Goal: Information Seeking & Learning: Learn about a topic

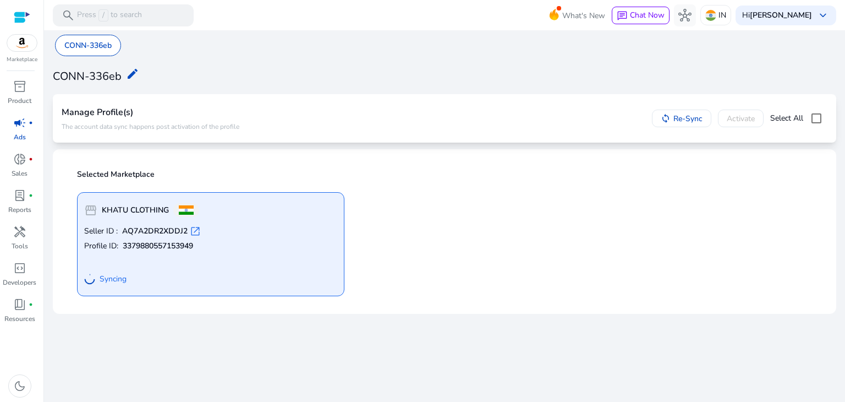
click at [166, 212] on b "KHATU CLOTHING" at bounding box center [135, 210] width 67 height 11
click at [150, 216] on div "storefront KHATU CLOTHING" at bounding box center [141, 210] width 115 height 22
click at [207, 104] on div "Manage Profile(s) The account data sync happens post activation of the profile" at bounding box center [151, 118] width 178 height 31
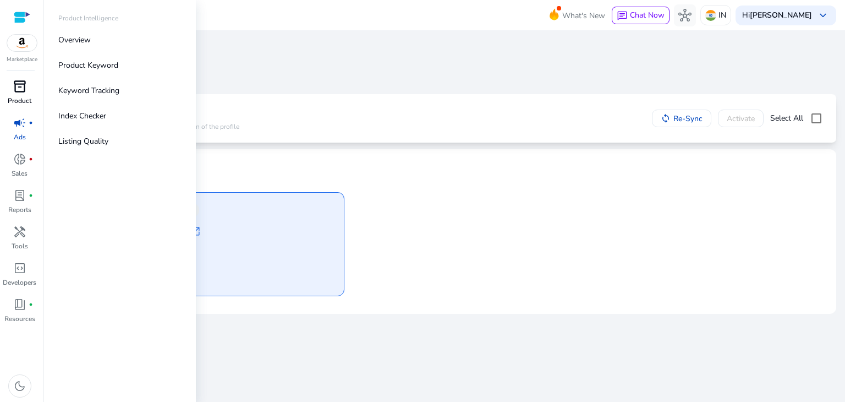
click at [23, 87] on span "inventory_2" at bounding box center [19, 86] width 13 height 13
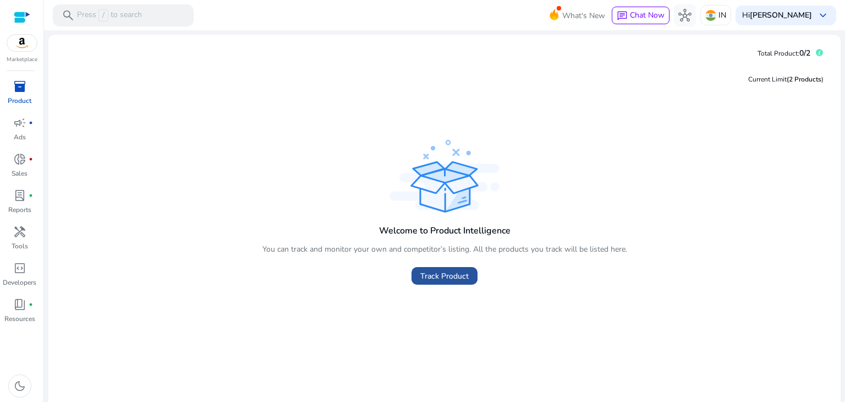
click at [436, 274] on span "Track Product" at bounding box center [444, 276] width 48 height 12
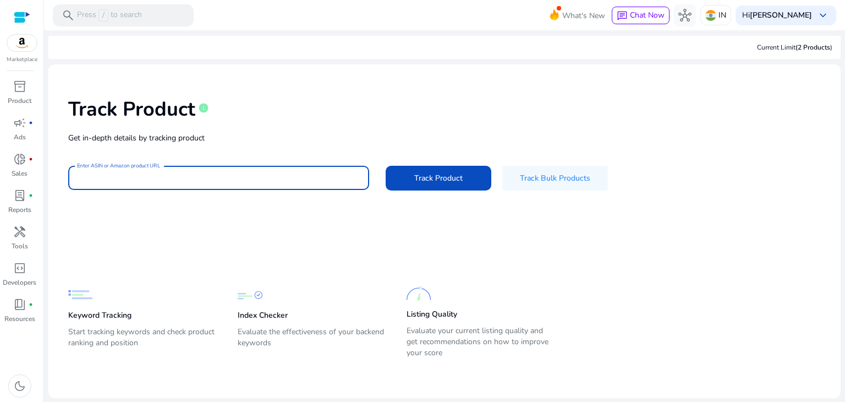
click at [235, 174] on input "Enter ASIN or Amazon product URL" at bounding box center [218, 178] width 283 height 12
paste input "**********"
type input "**********"
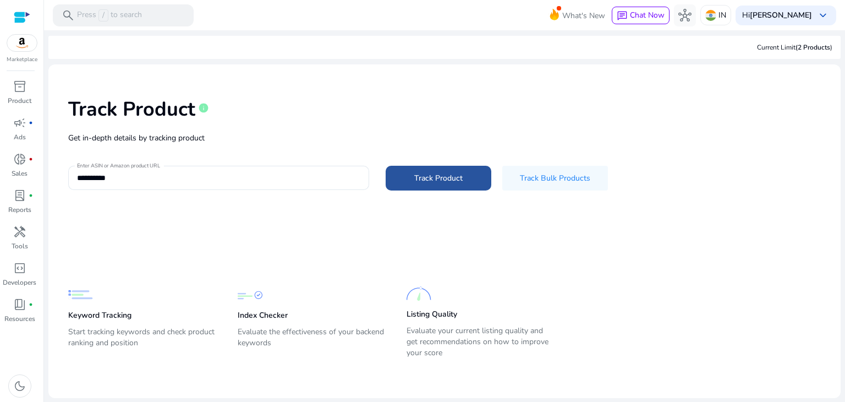
click at [453, 169] on span at bounding box center [439, 177] width 106 height 26
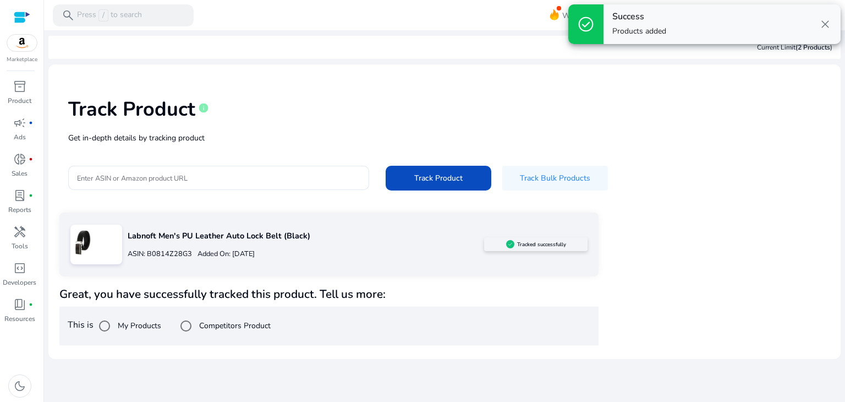
drag, startPoint x: 844, startPoint y: 140, endPoint x: 844, endPoint y: 247, distance: 107.3
click at [844, 247] on mat-sidenav-content "search Press / to search What's New chat Chat Now hub IN Hi [PERSON_NAME][GEOGR…" at bounding box center [444, 201] width 801 height 402
click at [254, 326] on label "Competitors Product" at bounding box center [234, 326] width 74 height 12
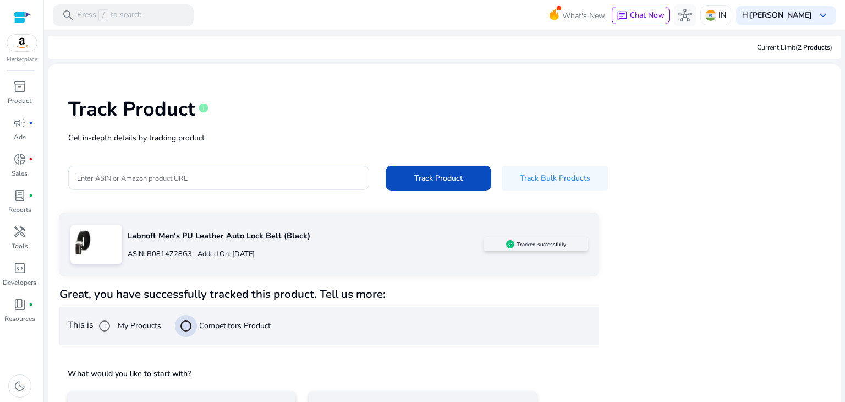
scroll to position [79, 0]
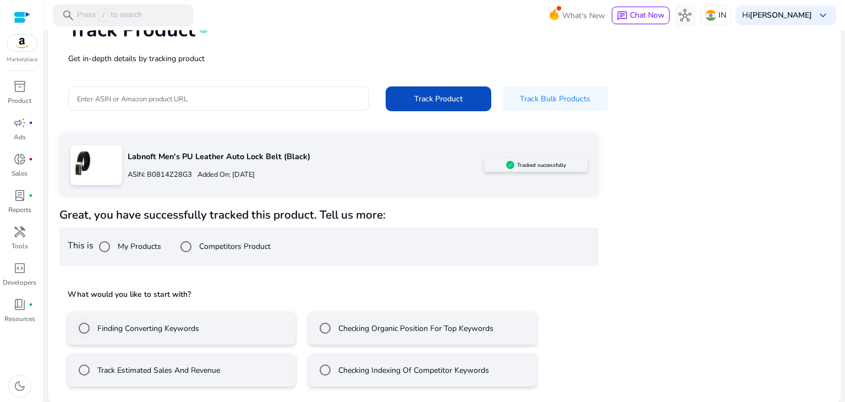
click at [134, 328] on label "Finding Converting Keywords" at bounding box center [147, 328] width 104 height 12
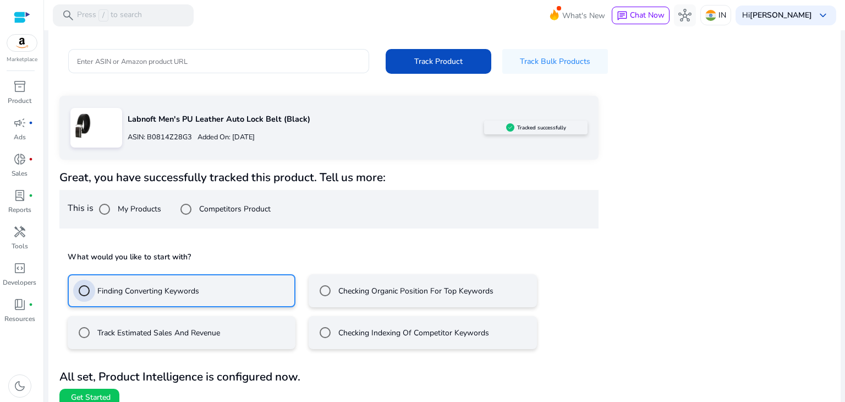
scroll to position [128, 0]
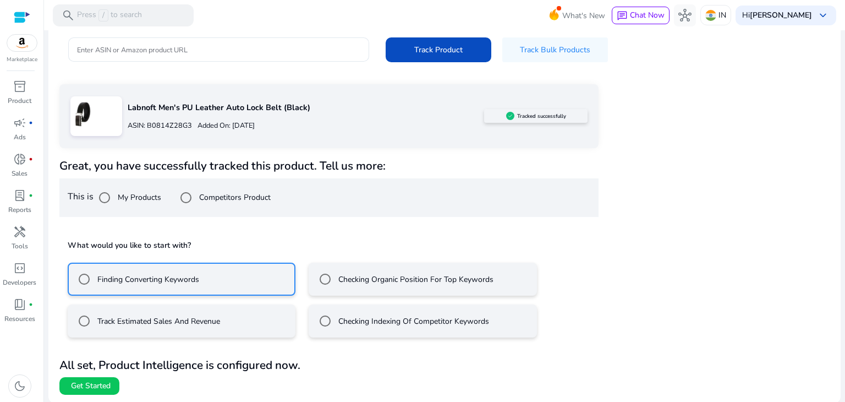
click at [250, 321] on mat-radio-button "Track Estimated Sales And Revenue" at bounding box center [182, 320] width 228 height 33
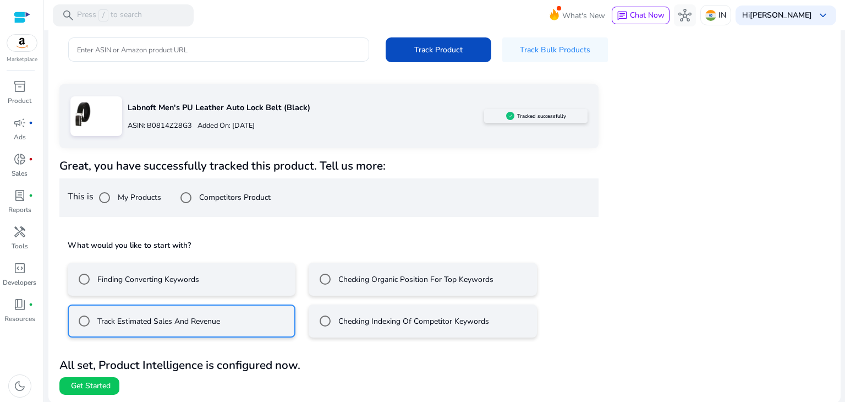
click at [200, 280] on mat-radio-button "Finding Converting Keywords" at bounding box center [182, 278] width 228 height 33
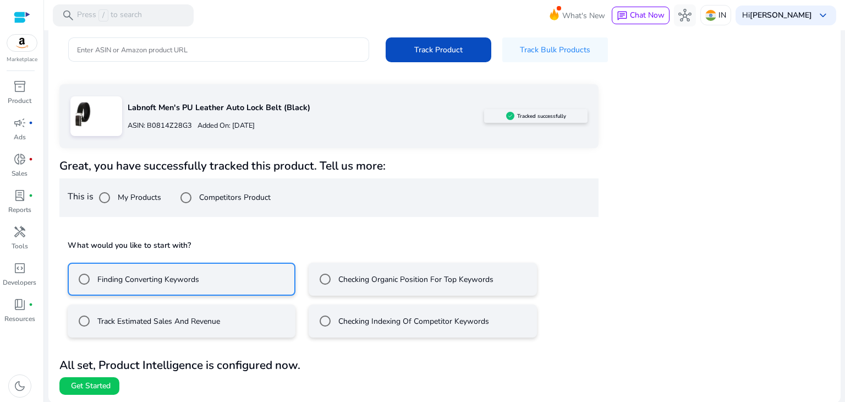
click at [807, 278] on div "Labnoft Men's PU Leather Auto Lock Belt (Black) ASIN: B0814Z28G3 Added On: [DAT…" at bounding box center [444, 239] width 770 height 310
click at [75, 386] on span "Get Started" at bounding box center [91, 385] width 40 height 11
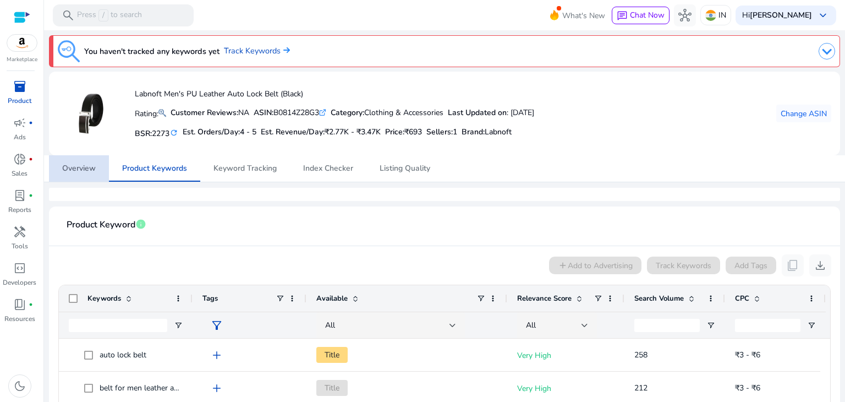
click at [72, 166] on span "Overview" at bounding box center [79, 168] width 34 height 8
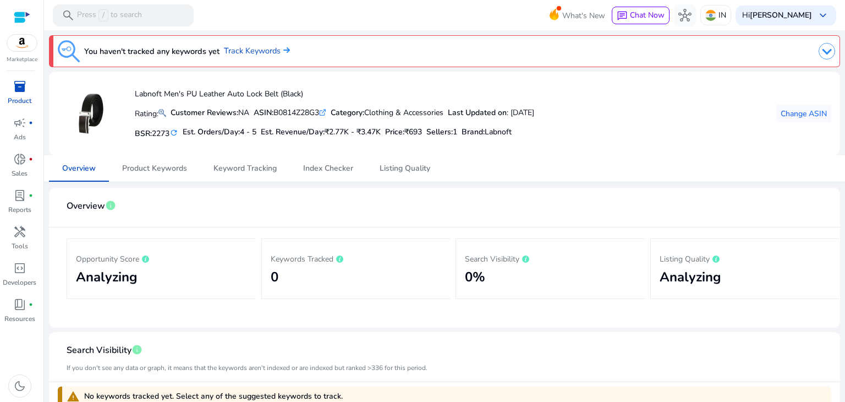
click at [202, 195] on mat-card "Overview info Opportunity Score Analyzing Keywords Tracked 0 Search Visibility …" at bounding box center [444, 258] width 791 height 140
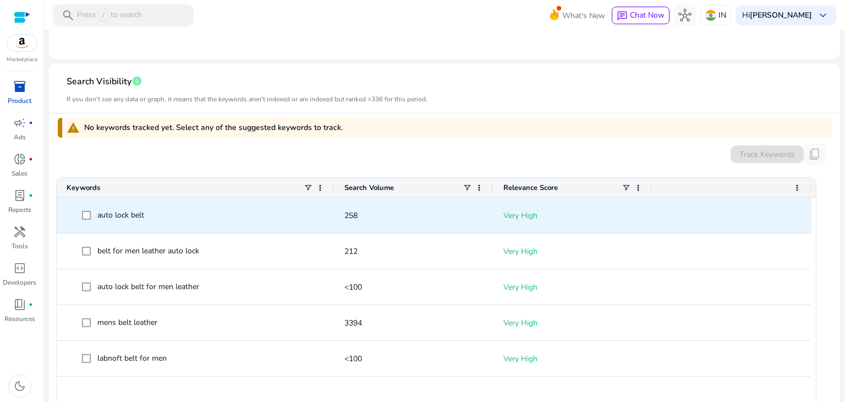
scroll to position [308, 0]
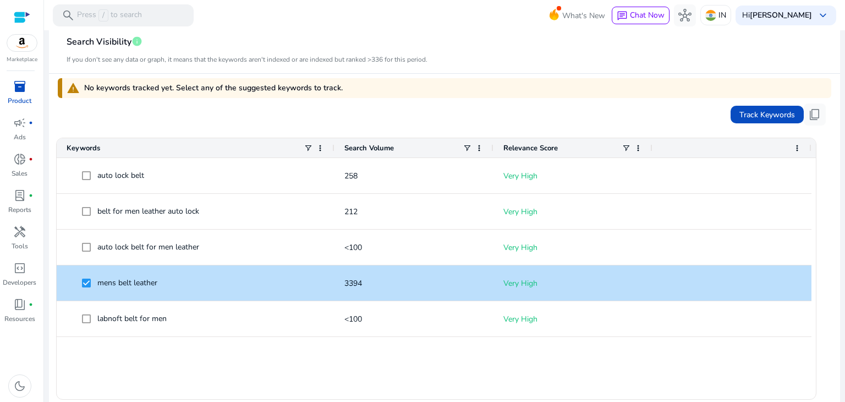
click at [473, 78] on div "warning No keywords tracked yet. Select any of the suggested keywords to track." at bounding box center [444, 88] width 773 height 20
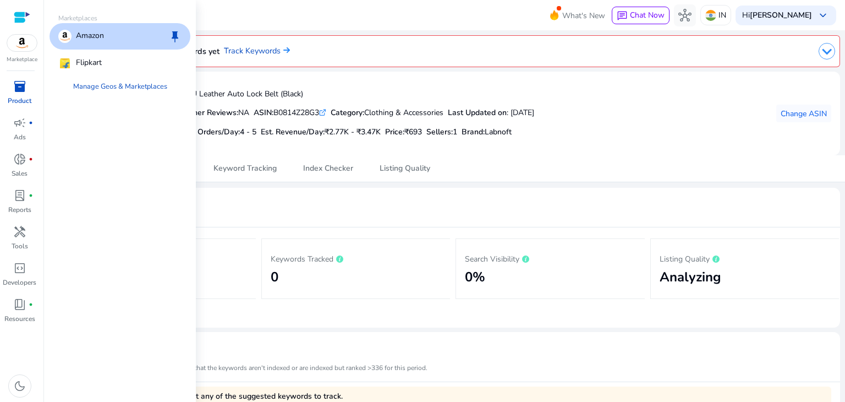
click at [22, 49] on img at bounding box center [22, 43] width 30 height 17
click at [111, 39] on div "Amazon keep" at bounding box center [120, 36] width 141 height 26
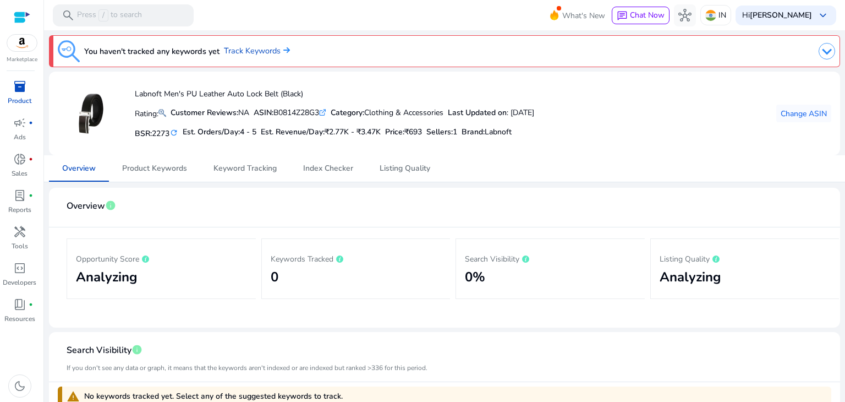
click at [214, 190] on mat-card "Overview info Opportunity Score Analyzing Keywords Tracked 0 Search Visibility …" at bounding box center [444, 258] width 791 height 140
click at [251, 51] on link "Track Keywords" at bounding box center [257, 51] width 66 height 12
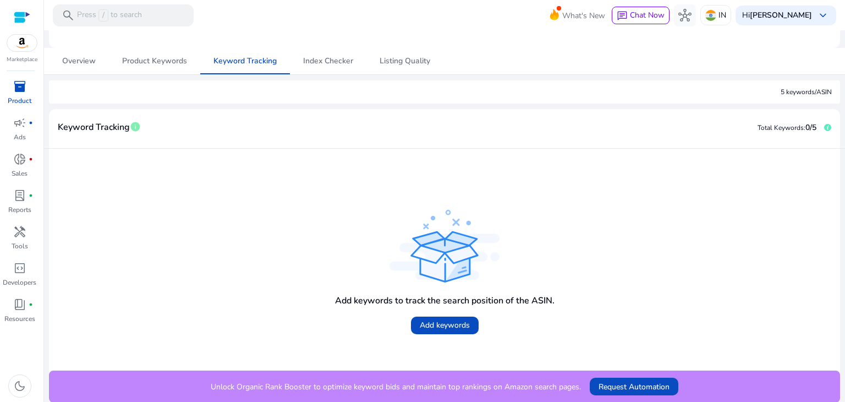
scroll to position [108, 0]
click at [442, 318] on span "Add keywords" at bounding box center [445, 324] width 50 height 12
click at [16, 40] on img at bounding box center [22, 43] width 30 height 17
click at [216, 96] on div "5 keywords/ASIN" at bounding box center [444, 91] width 791 height 23
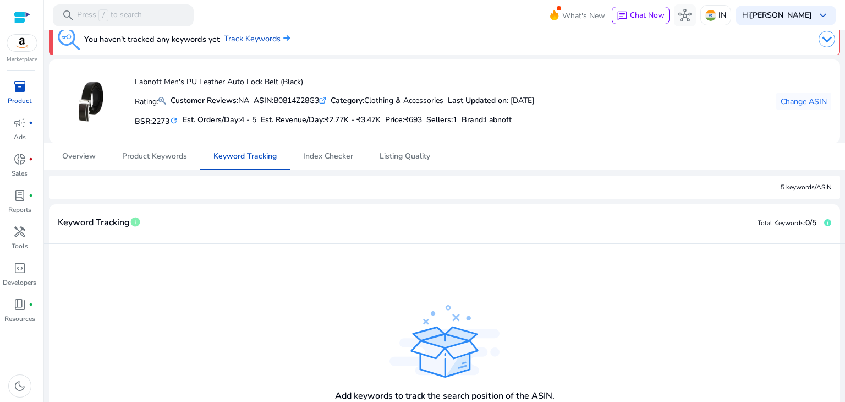
scroll to position [0, 0]
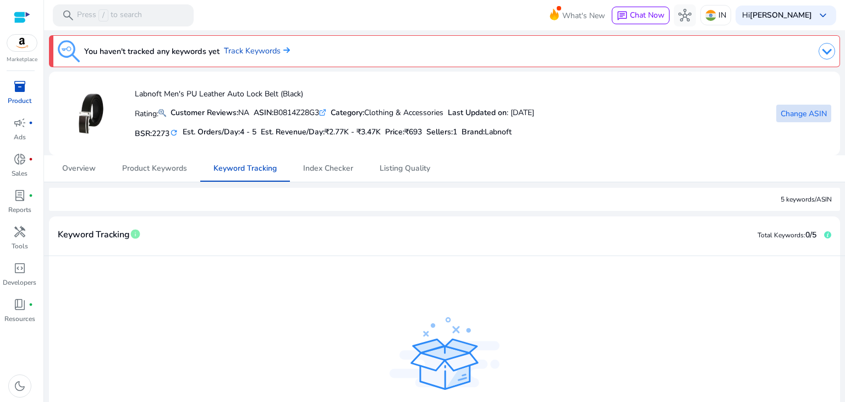
click at [812, 111] on span "Change ASIN" at bounding box center [804, 114] width 46 height 12
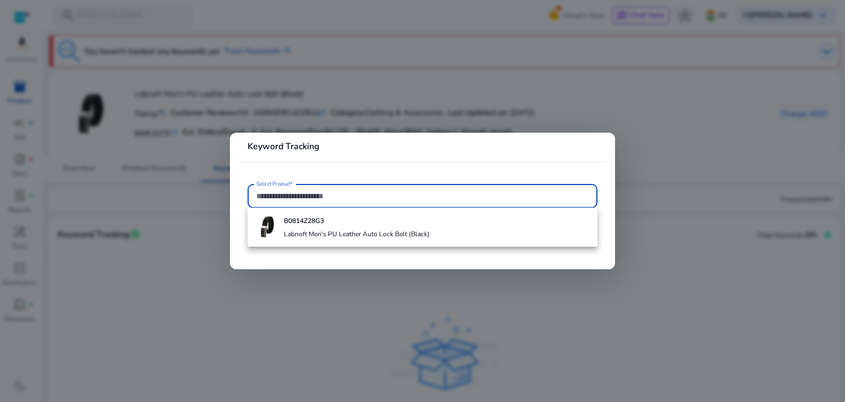
paste input "**********"
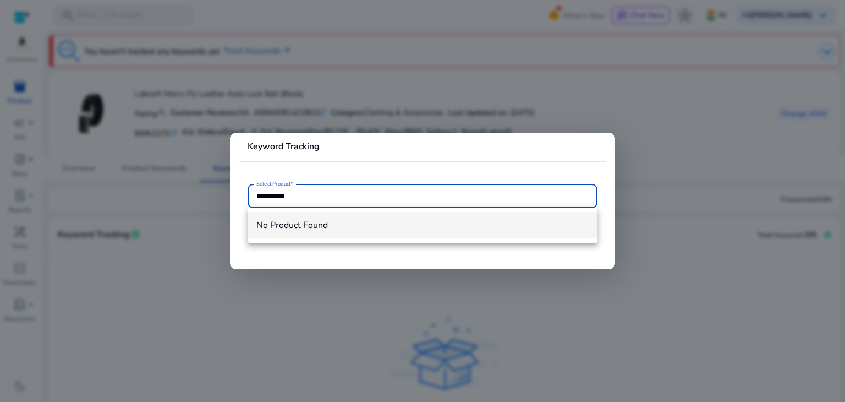
type input "**********"
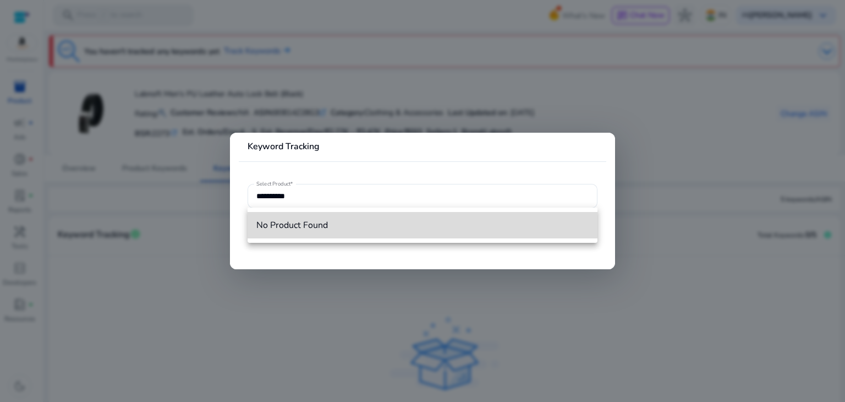
click at [328, 228] on span "No Product Found" at bounding box center [422, 225] width 332 height 12
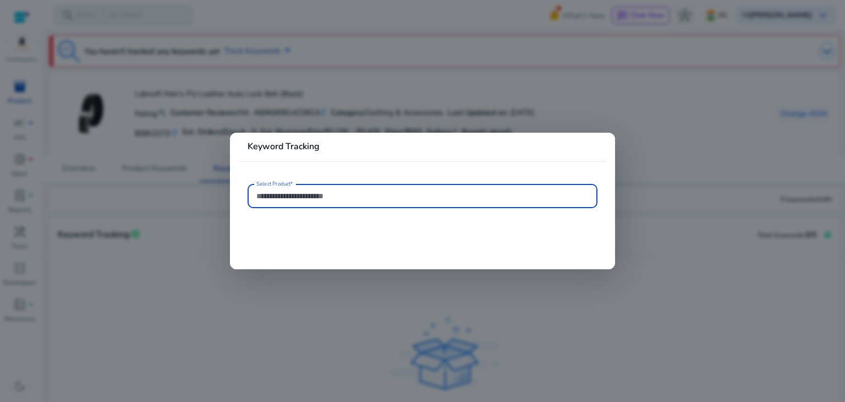
click at [326, 192] on input "Select Product*" at bounding box center [422, 196] width 332 height 12
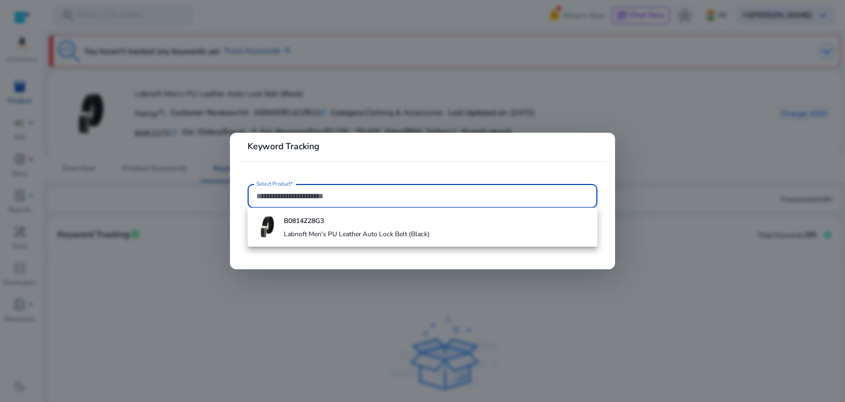
paste input "**********"
type input "**********"
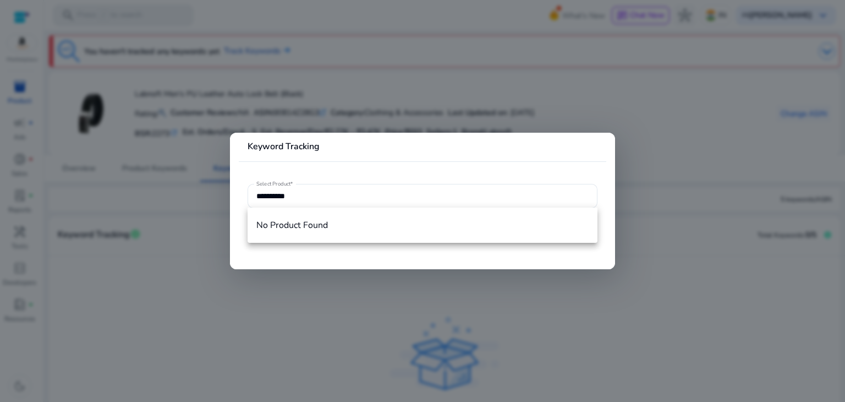
click at [159, 123] on div at bounding box center [422, 201] width 845 height 402
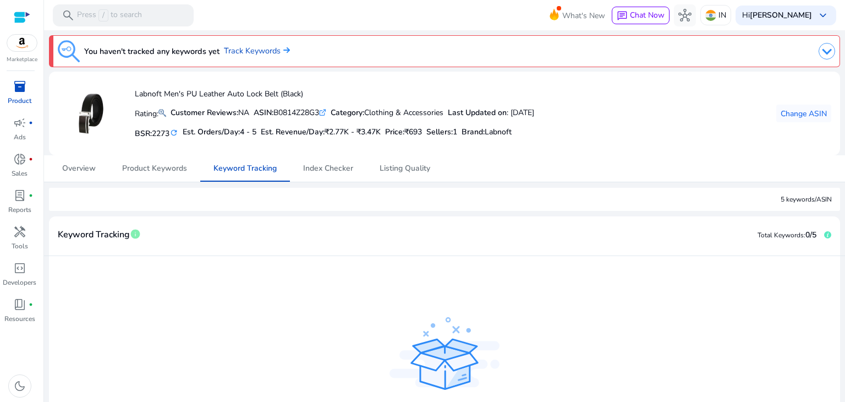
click at [29, 97] on p "Product" at bounding box center [20, 101] width 24 height 10
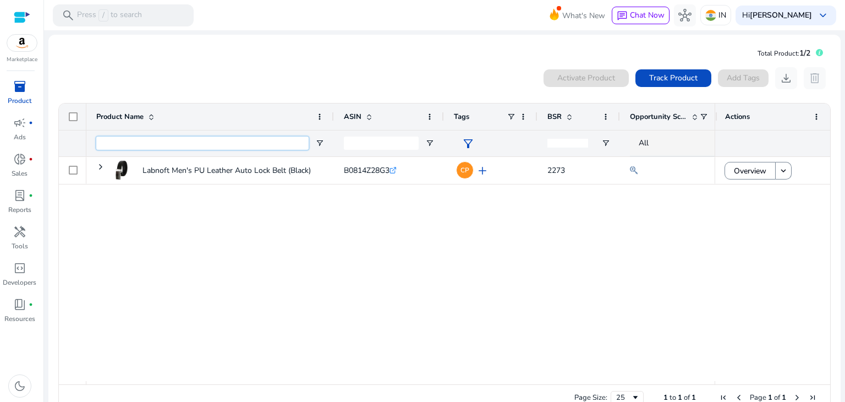
click at [262, 147] on input "Product Name Filter Input" at bounding box center [202, 142] width 212 height 13
drag, startPoint x: 822, startPoint y: 157, endPoint x: 842, endPoint y: 157, distance: 20.4
click at [842, 157] on mat-sidenav-content "search Press / to search What's New chat Chat Now hub IN Hi [PERSON_NAME][GEOGR…" at bounding box center [444, 201] width 801 height 402
drag, startPoint x: 724, startPoint y: 2, endPoint x: 301, endPoint y: 102, distance: 434.8
click at [301, 102] on ag-grid-angular "Press SPACE to select this row. Drag here to set row groups Drag here to set co…" at bounding box center [445, 256] width 790 height 319
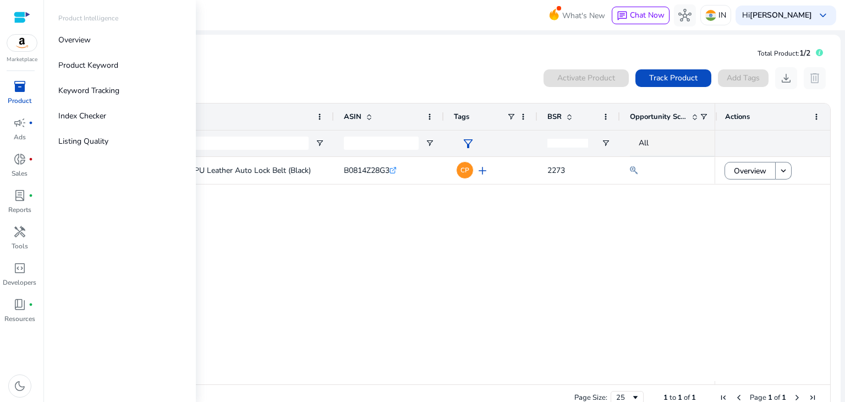
click at [24, 100] on p "Product" at bounding box center [20, 101] width 24 height 10
click at [110, 75] on link "Product Keyword" at bounding box center [120, 65] width 141 height 25
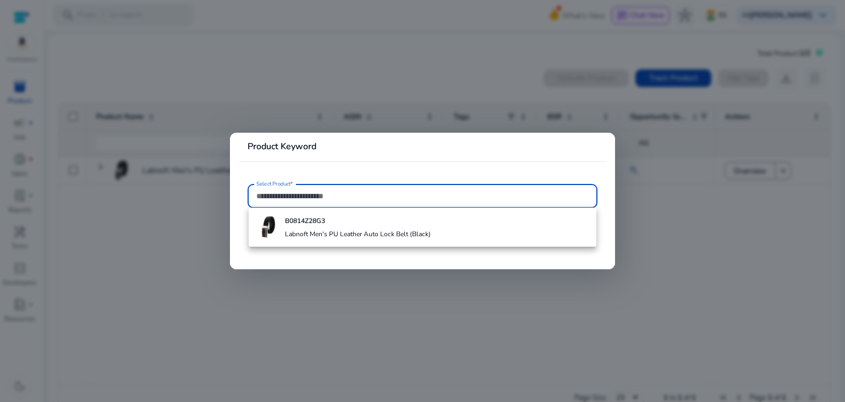
paste input "**********"
type input "**********"
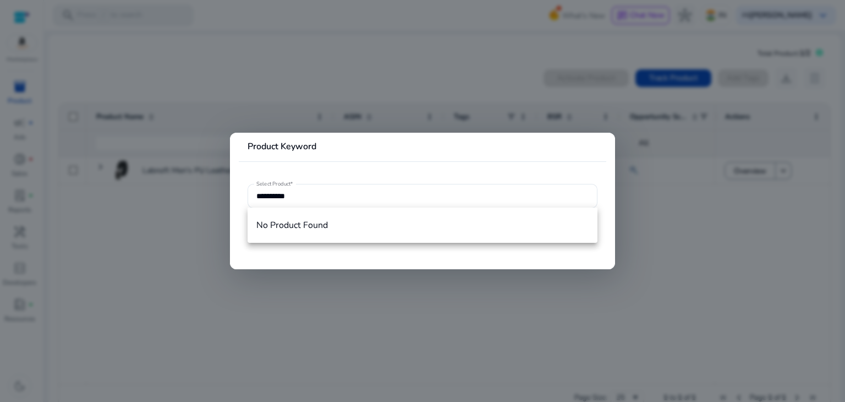
click at [132, 159] on div at bounding box center [422, 201] width 845 height 402
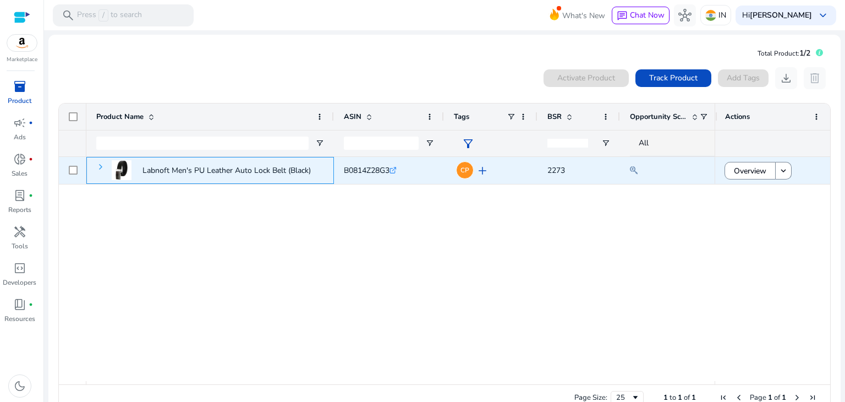
click at [103, 165] on span at bounding box center [100, 166] width 9 height 9
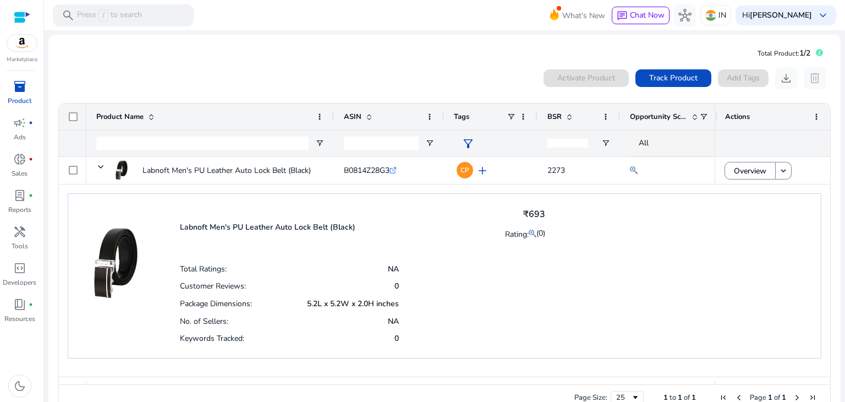
click at [261, 250] on div "Labnoft Men's PU Leather Auto Lock Belt (Black) ₹693 Rating: (0) Total Ratings:…" at bounding box center [362, 276] width 365 height 142
click at [558, 116] on span "BSR" at bounding box center [554, 117] width 14 height 10
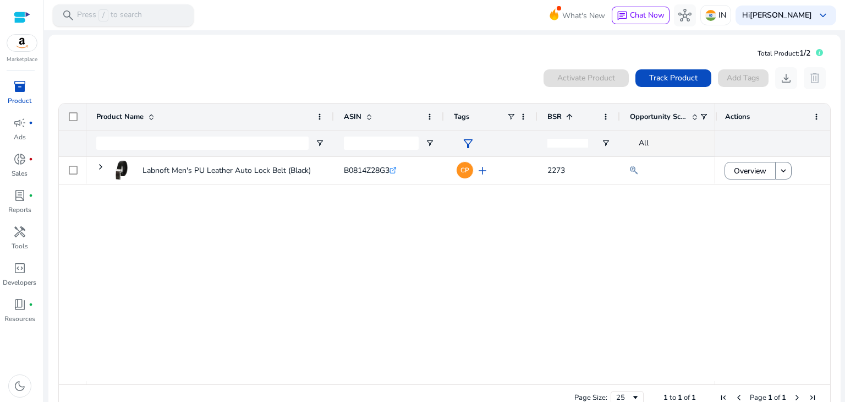
click at [96, 17] on p "Press / to search" at bounding box center [109, 15] width 65 height 12
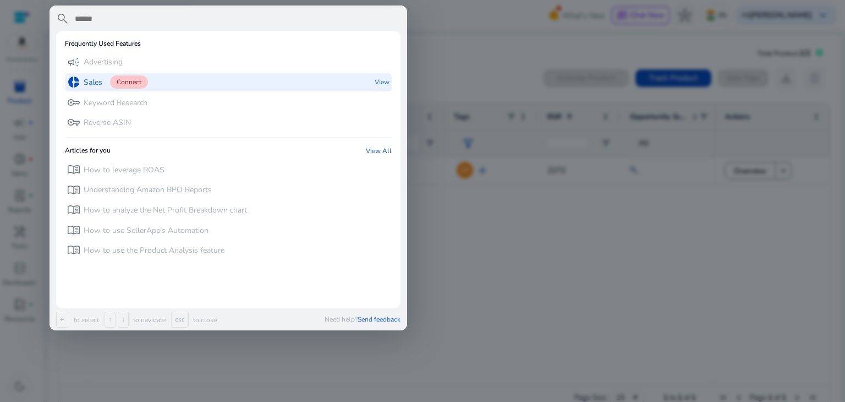
click at [113, 84] on span "Connect" at bounding box center [129, 81] width 38 height 13
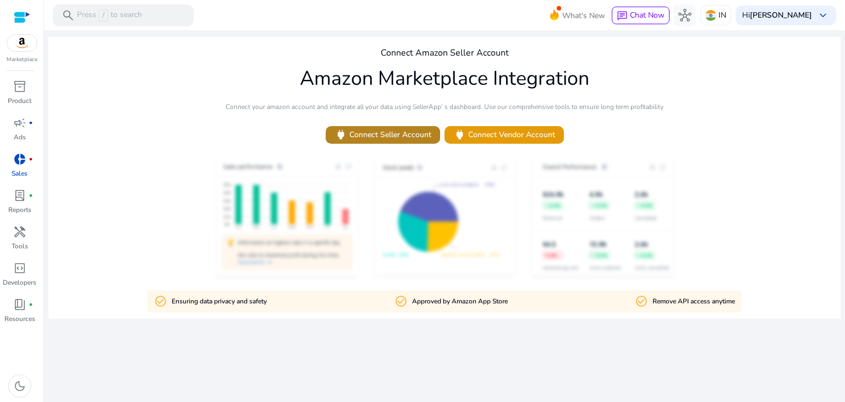
click at [387, 141] on span at bounding box center [383, 135] width 114 height 26
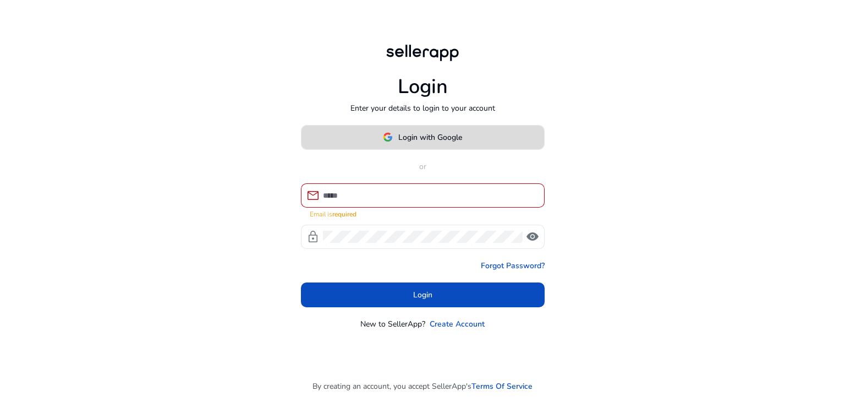
click at [408, 143] on span "Login with Google" at bounding box center [430, 137] width 64 height 12
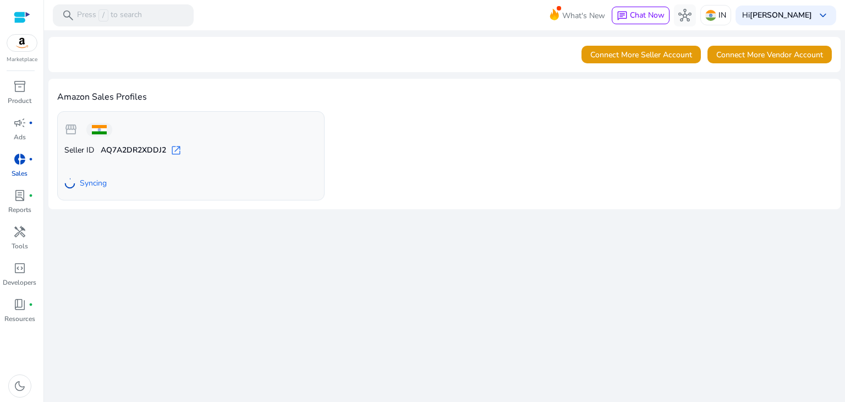
click at [24, 46] on img at bounding box center [22, 43] width 30 height 17
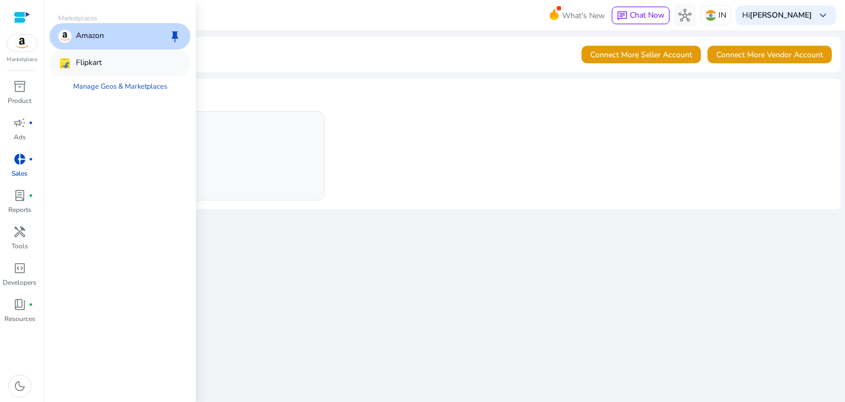
click at [76, 57] on p "Flipkart" at bounding box center [89, 63] width 26 height 13
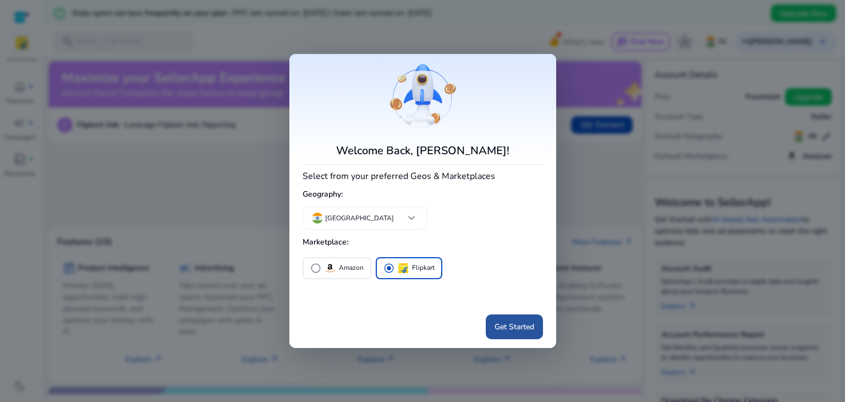
click at [523, 331] on span "Get Started" at bounding box center [515, 327] width 40 height 12
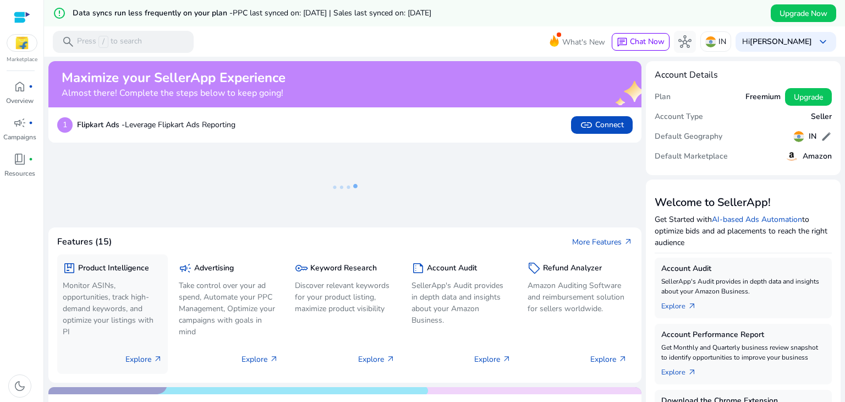
click at [134, 325] on p "Monitor ASINs, opportunities, track high-demand keywords, and optimize your lis…" at bounding box center [113, 308] width 100 height 58
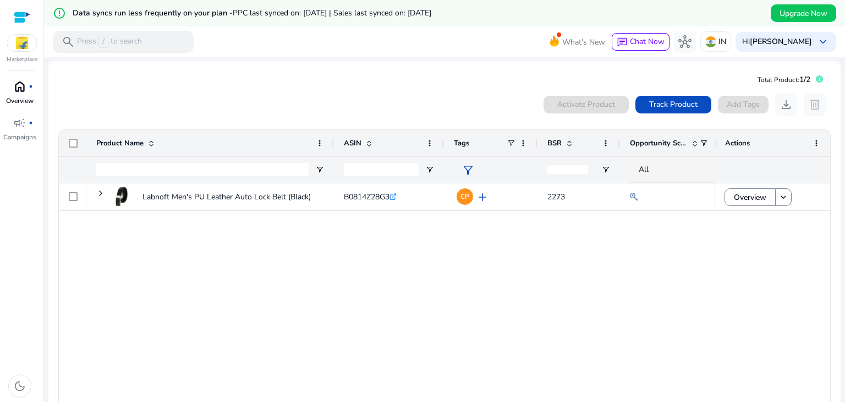
click at [17, 105] on p "Overview" at bounding box center [20, 101] width 28 height 10
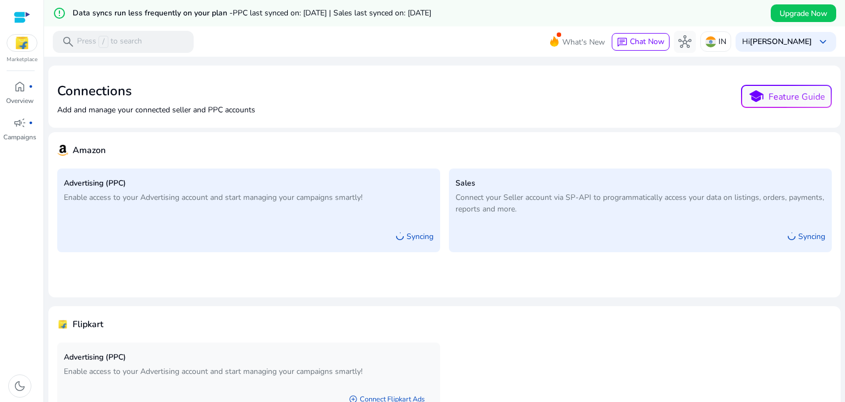
scroll to position [69, 0]
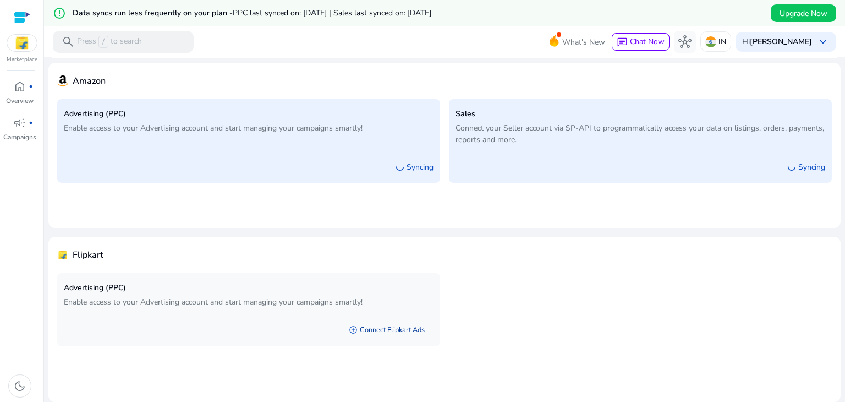
click at [407, 331] on link "add_circle Connect Flipkart Ads" at bounding box center [387, 330] width 94 height 20
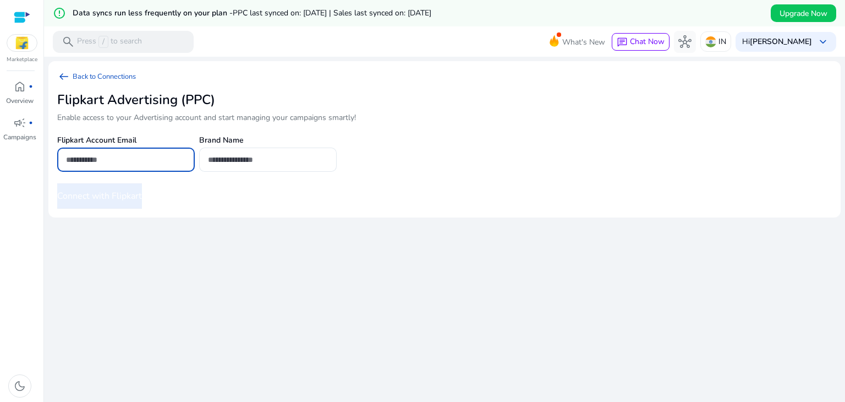
click at [150, 153] on input "email" at bounding box center [126, 159] width 120 height 12
type input "**********"
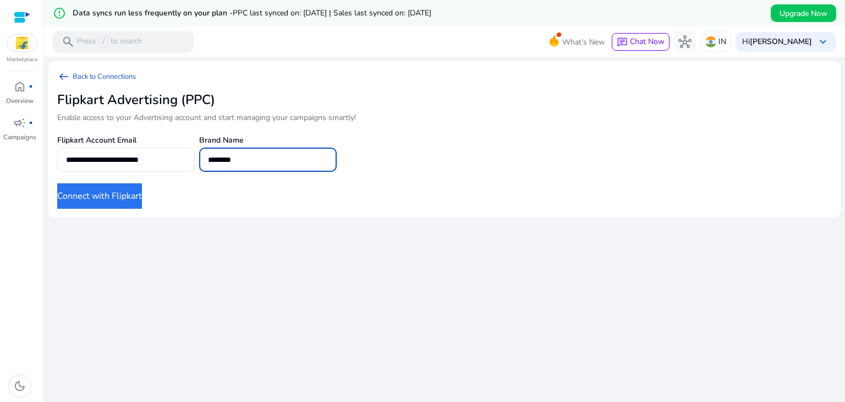
type input "********"
click at [57, 183] on button "Connect with Flipkart" at bounding box center [99, 195] width 85 height 25
click at [122, 183] on button "Connect with Flipkart" at bounding box center [99, 195] width 85 height 25
click at [19, 47] on img at bounding box center [22, 43] width 30 height 17
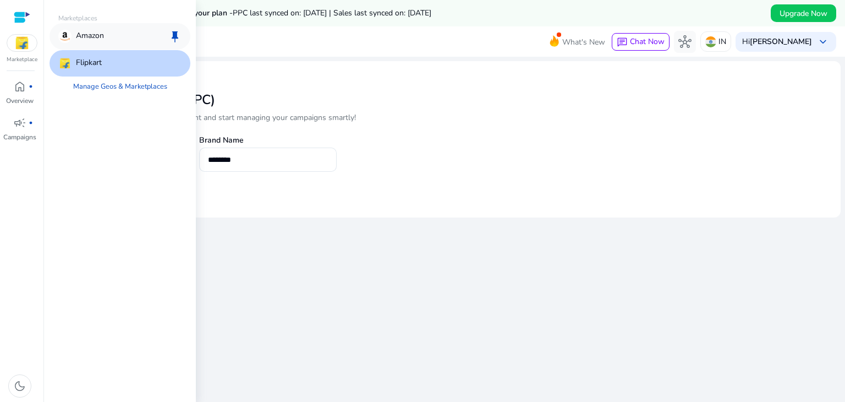
click at [101, 27] on div "Amazon keep" at bounding box center [120, 36] width 141 height 26
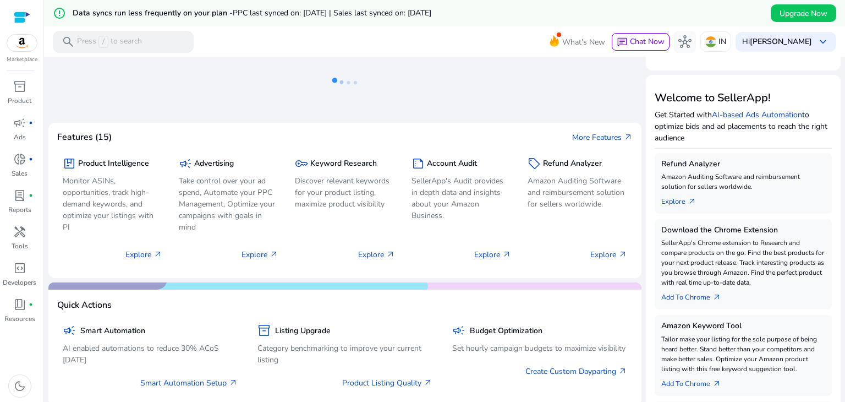
scroll to position [106, 0]
click at [28, 47] on img at bounding box center [22, 43] width 30 height 17
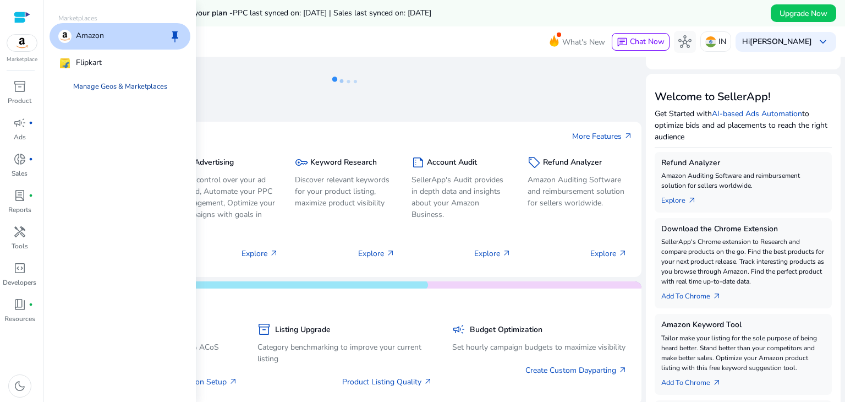
click at [130, 89] on link "Manage Geos & Marketplaces" at bounding box center [120, 86] width 112 height 20
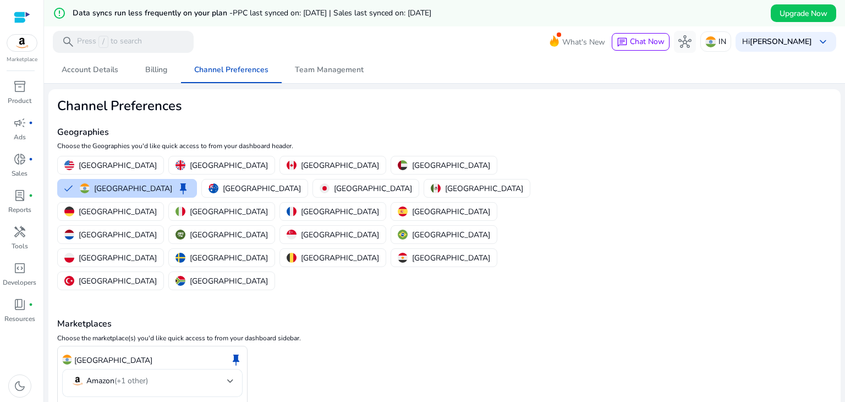
click at [197, 374] on mat-select-trigger "Amazon (+1 other)" at bounding box center [149, 380] width 156 height 13
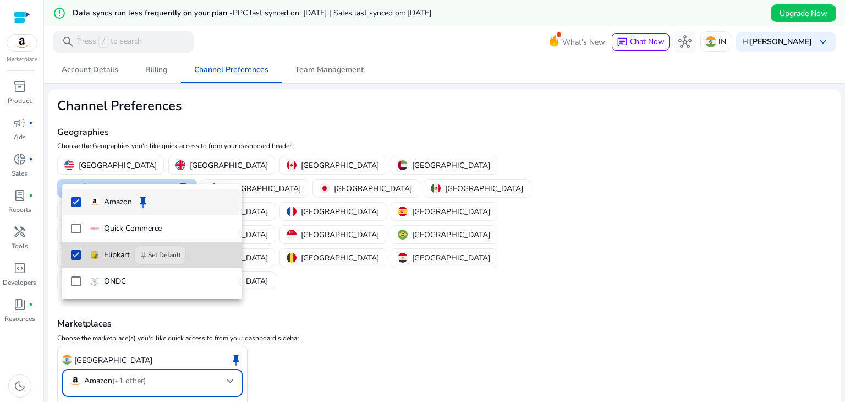
click at [78, 257] on mat-pseudo-checkbox at bounding box center [76, 255] width 10 height 10
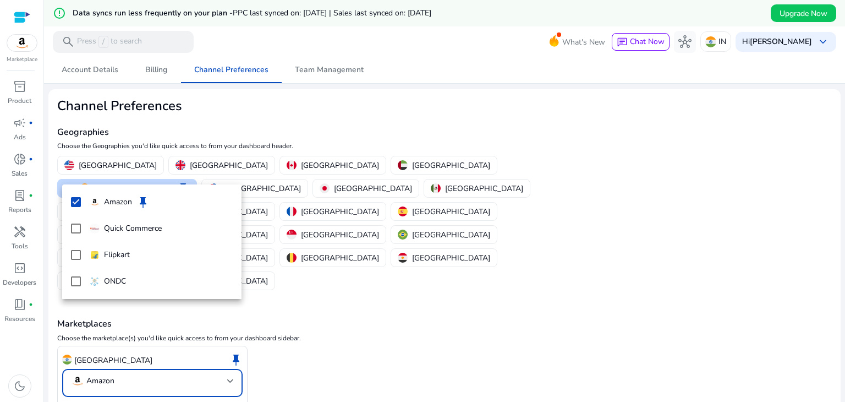
click at [114, 366] on div at bounding box center [422, 201] width 845 height 402
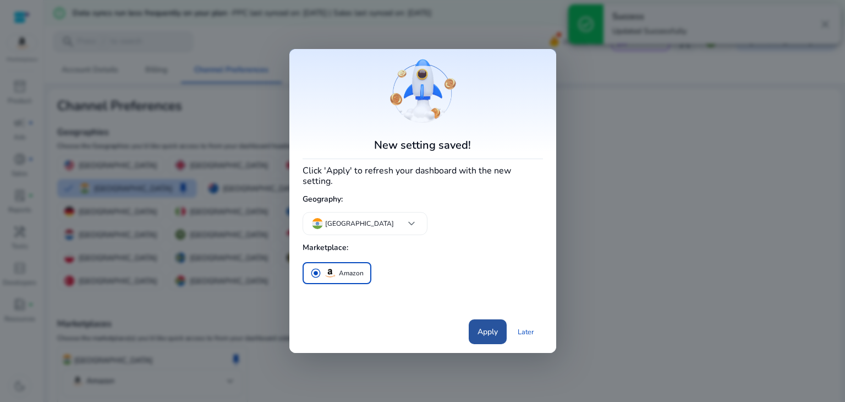
click at [482, 320] on span at bounding box center [488, 331] width 38 height 26
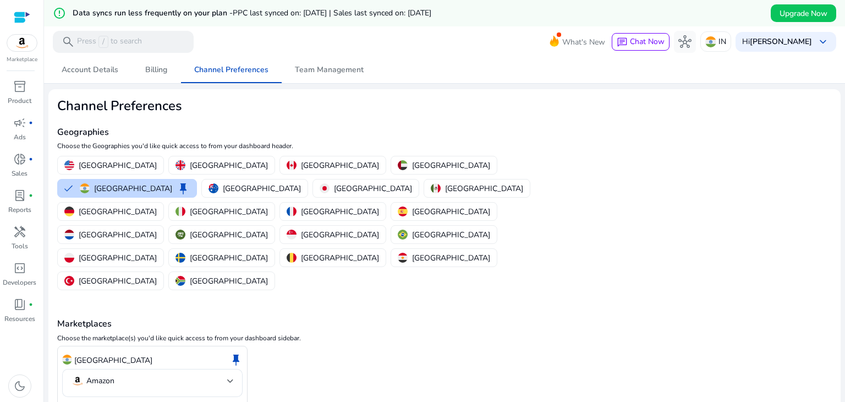
click at [23, 12] on div at bounding box center [22, 17] width 17 height 13
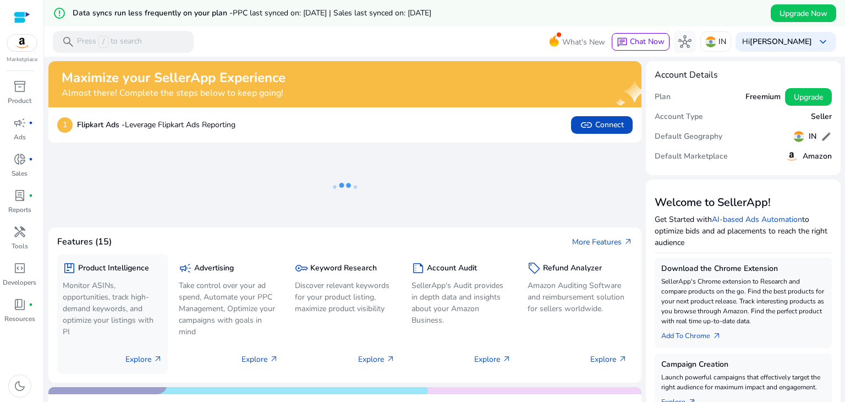
click at [141, 352] on div "Explore arrow_outward" at bounding box center [113, 354] width 100 height 28
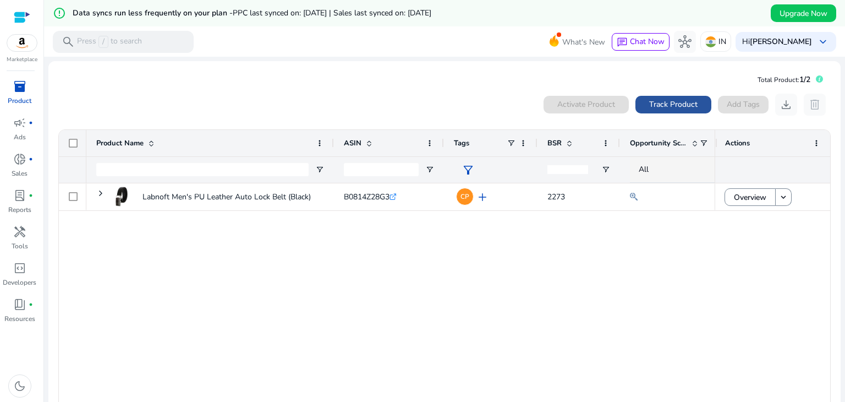
click at [682, 104] on span "Track Product" at bounding box center [673, 104] width 48 height 12
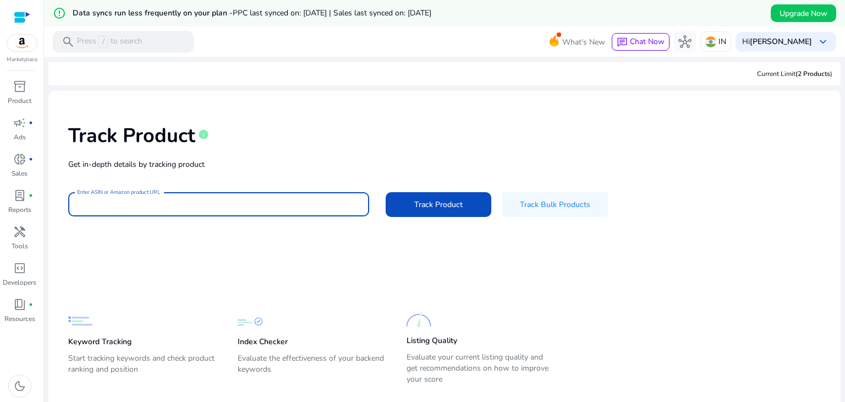
click at [248, 207] on input "Enter ASIN or Amazon product URL" at bounding box center [218, 204] width 283 height 12
paste input "**********"
type input "**********"
click at [386, 192] on button "Track Product" at bounding box center [439, 204] width 106 height 25
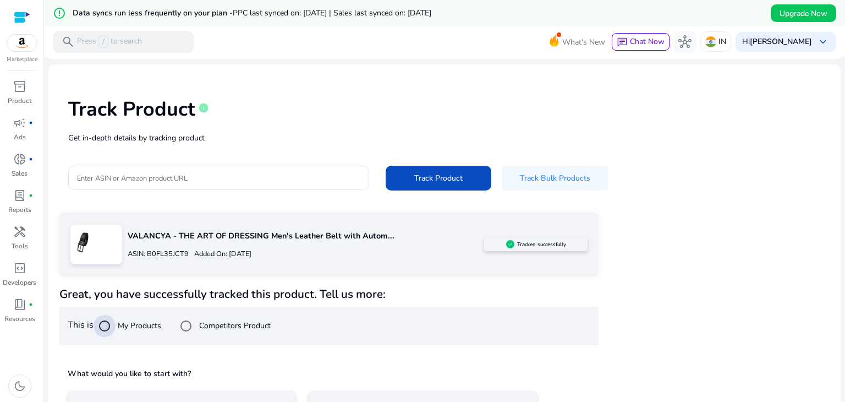
scroll to position [106, 0]
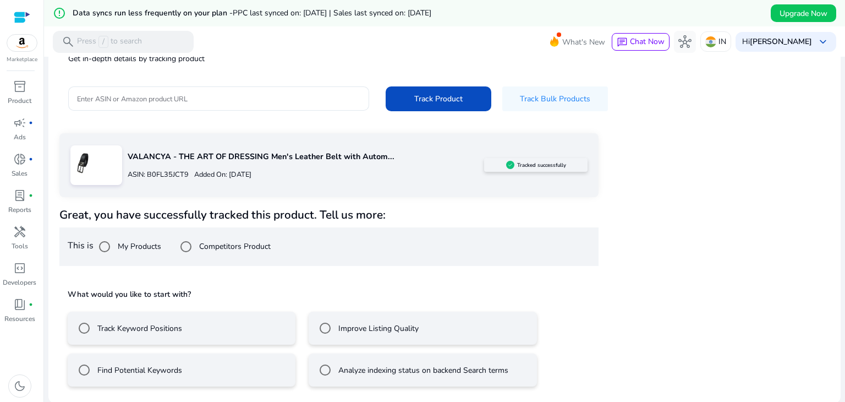
click at [367, 337] on div "Improve Listing Quality" at bounding box center [366, 328] width 105 height 22
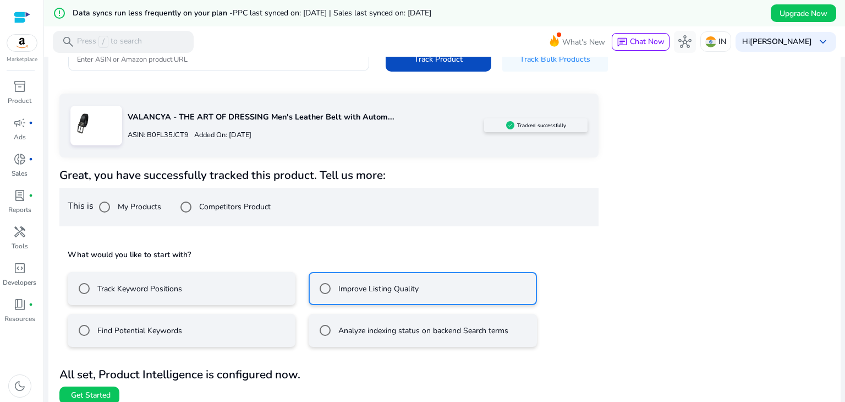
scroll to position [155, 0]
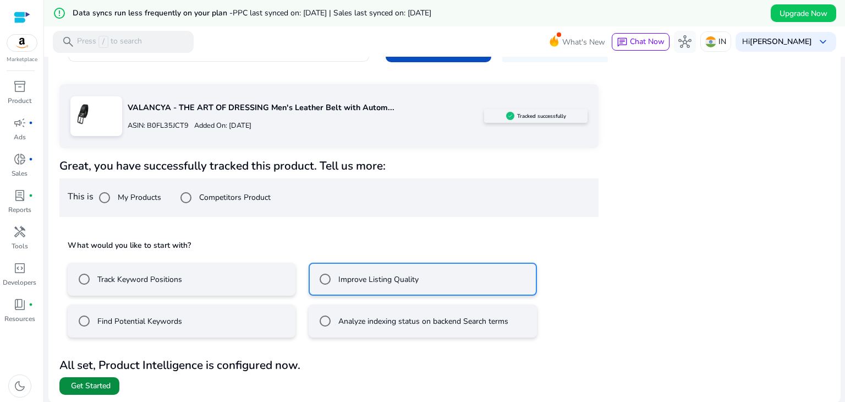
click at [109, 382] on span "Get Started" at bounding box center [91, 385] width 40 height 11
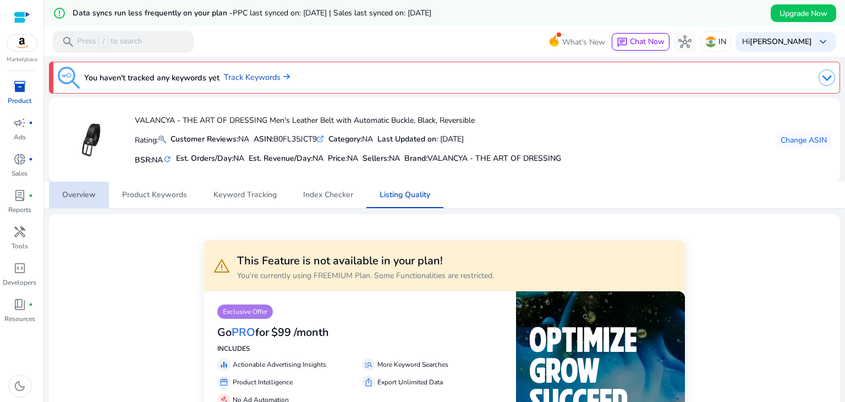
click at [98, 185] on link "Overview" at bounding box center [79, 195] width 60 height 26
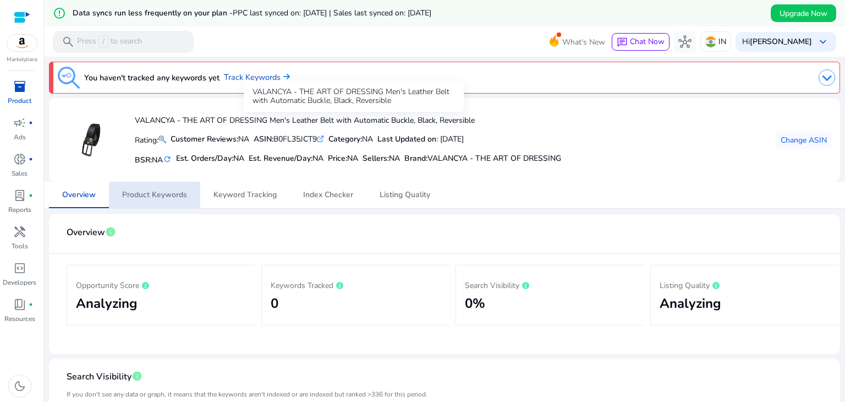
click at [409, 119] on h4 "VALANCYA - THE ART OF DRESSING Men's Leather Belt with Automatic Buckle, Black,…" at bounding box center [348, 120] width 426 height 9
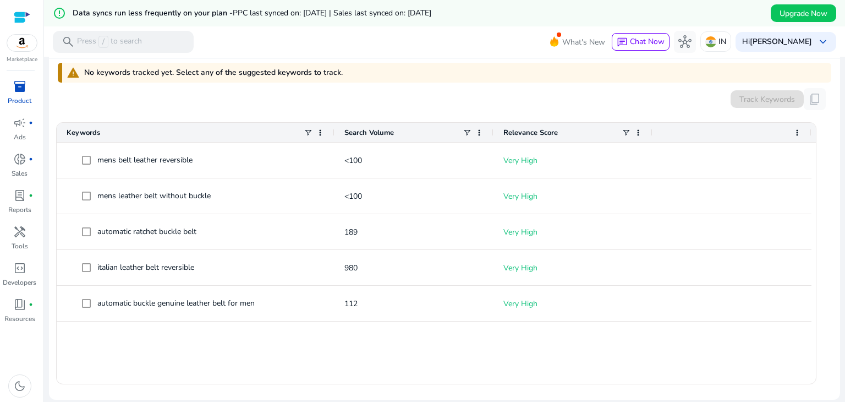
scroll to position [352, 0]
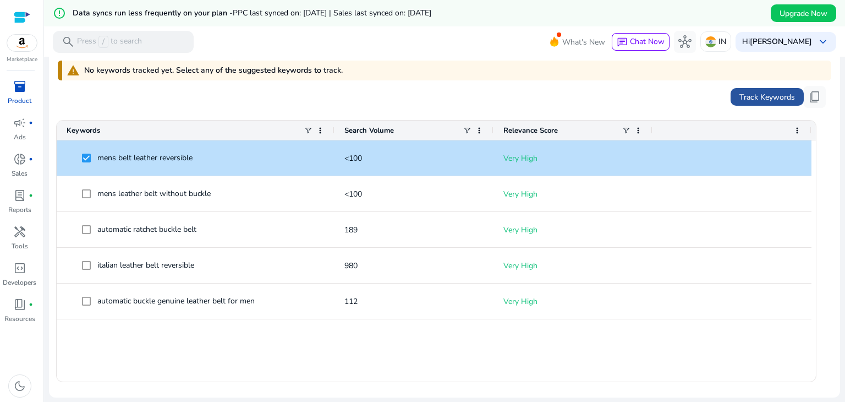
click at [763, 91] on span "Track Keywords" at bounding box center [767, 97] width 56 height 12
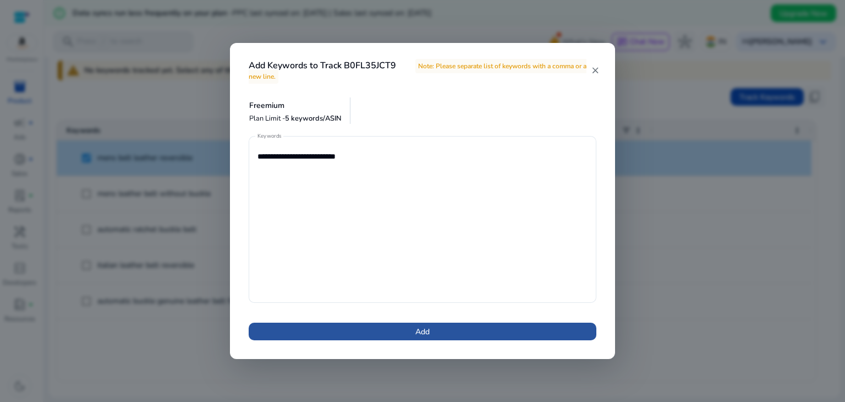
click at [420, 331] on span "Add" at bounding box center [422, 332] width 14 height 12
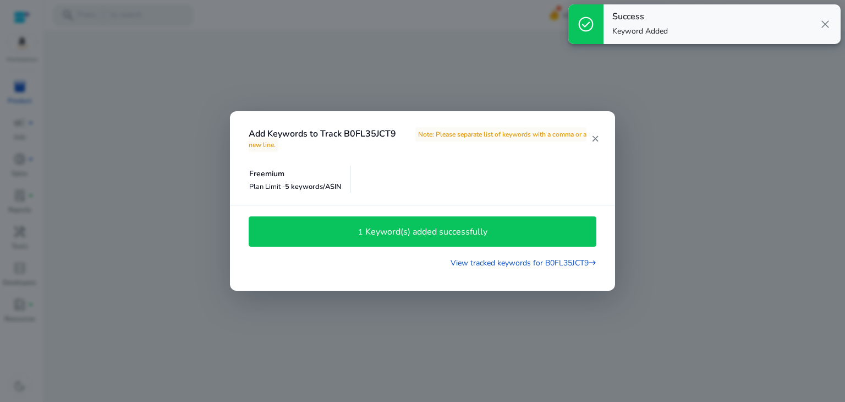
click at [471, 234] on h4 "Keyword(s) added successfully" at bounding box center [426, 232] width 122 height 10
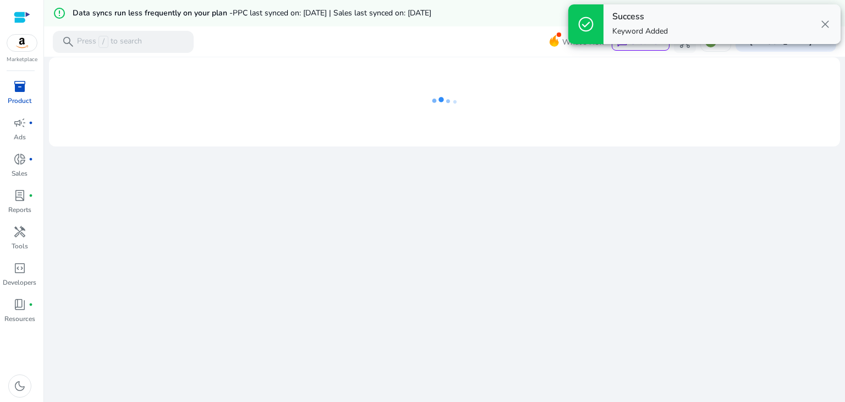
click at [820, 27] on span "close" at bounding box center [824, 24] width 13 height 13
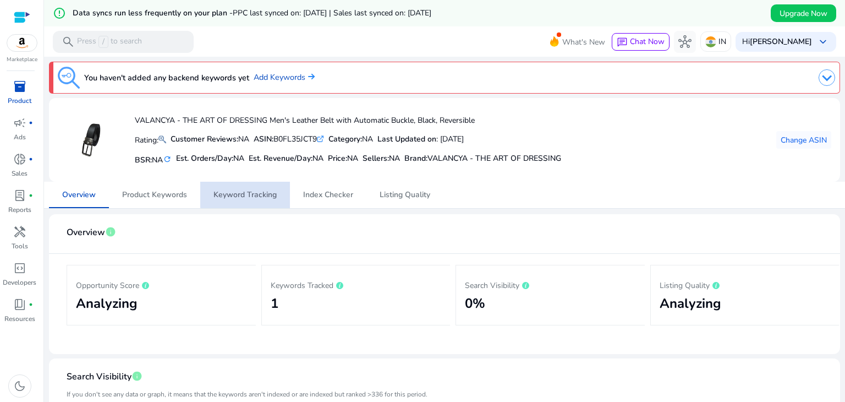
click at [259, 193] on span "Keyword Tracking" at bounding box center [244, 195] width 63 height 8
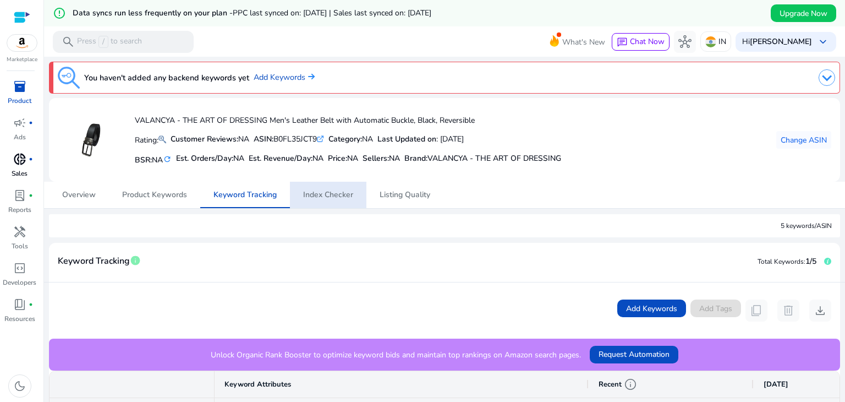
click at [23, 157] on span "donut_small" at bounding box center [19, 158] width 13 height 13
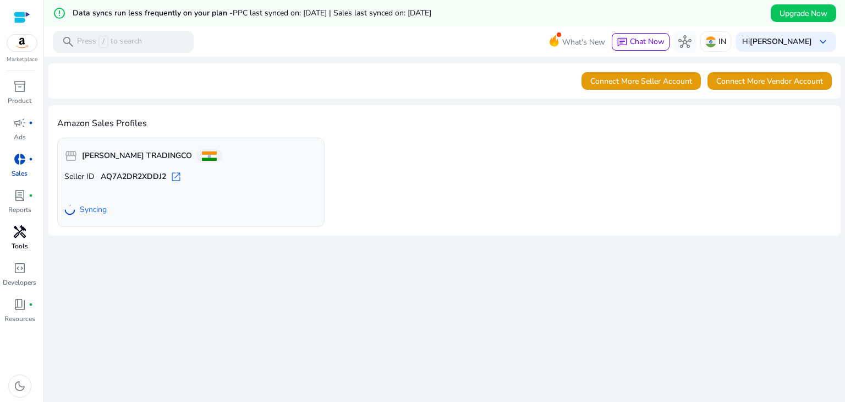
click at [28, 235] on div "handyman" at bounding box center [19, 232] width 31 height 18
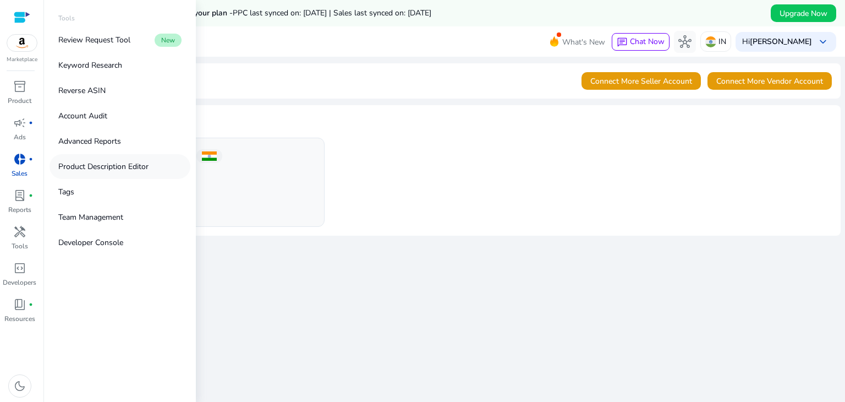
click at [136, 157] on link "Product Description Editor" at bounding box center [120, 166] width 141 height 25
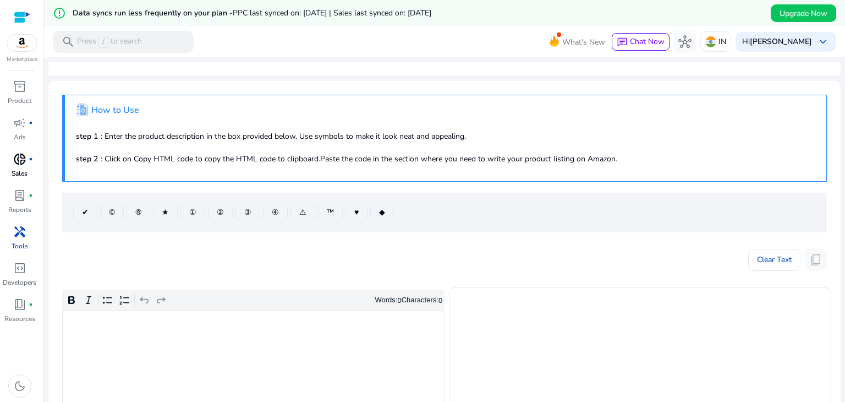
click at [268, 160] on p "step 2 : Click on Copy HTML code to copy the HTML code to clipboard.Paste the c…" at bounding box center [445, 159] width 739 height 12
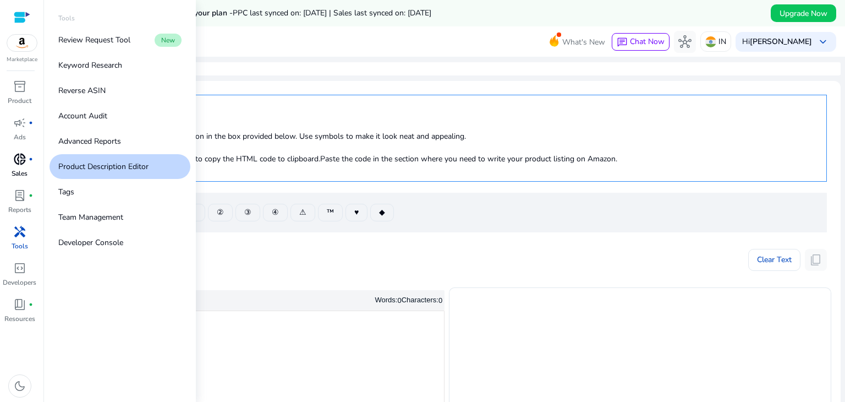
click at [16, 243] on p "Tools" at bounding box center [20, 246] width 17 height 10
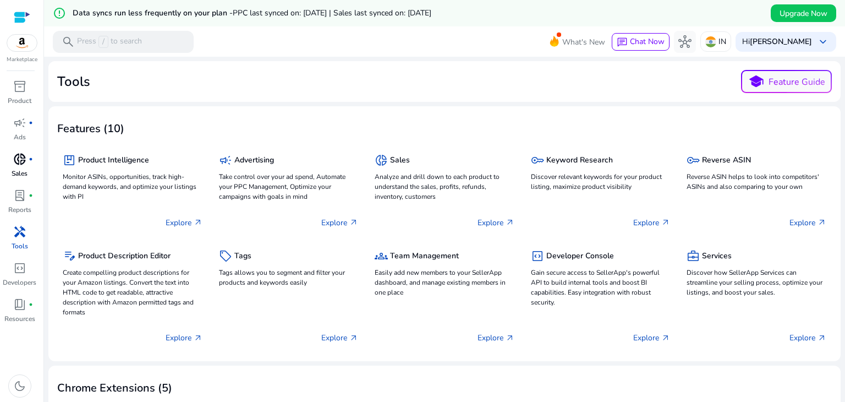
click at [365, 103] on app-tools-description "Tools school Feature Guide Features (10) package Product Intelligence Monitor A…" at bounding box center [444, 401] width 792 height 681
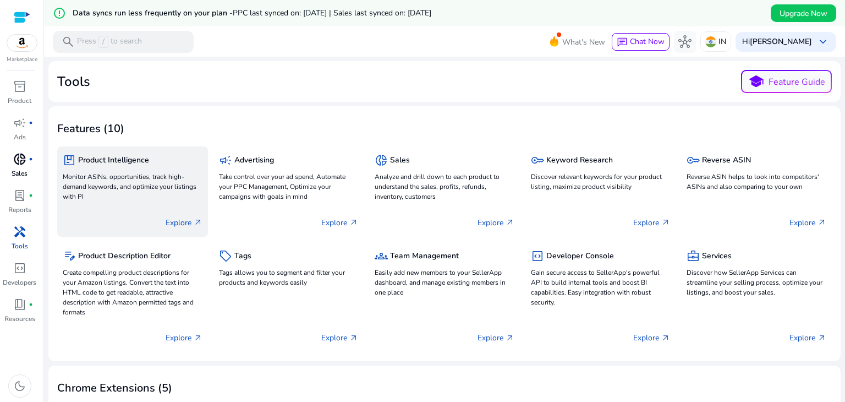
click at [154, 207] on div "Explore arrow_outward" at bounding box center [133, 218] width 140 height 28
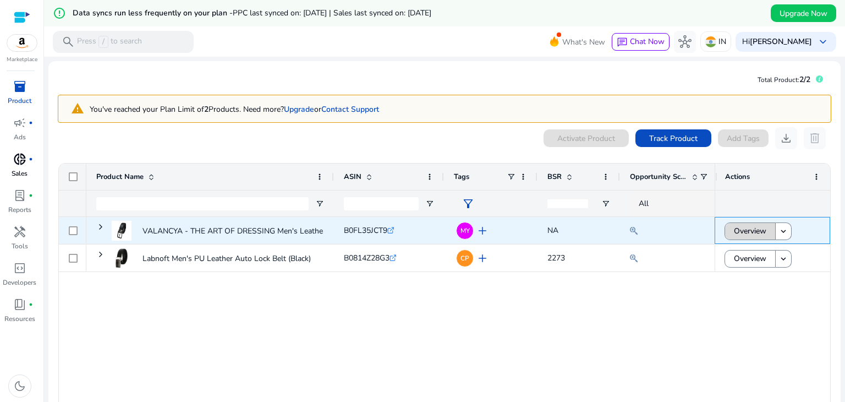
click at [744, 228] on span "Overview" at bounding box center [750, 230] width 32 height 23
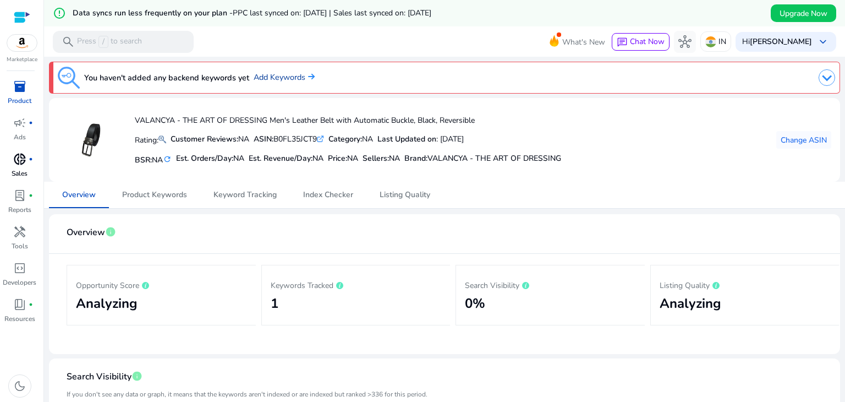
click at [289, 78] on link "Add Keywords" at bounding box center [284, 78] width 61 height 12
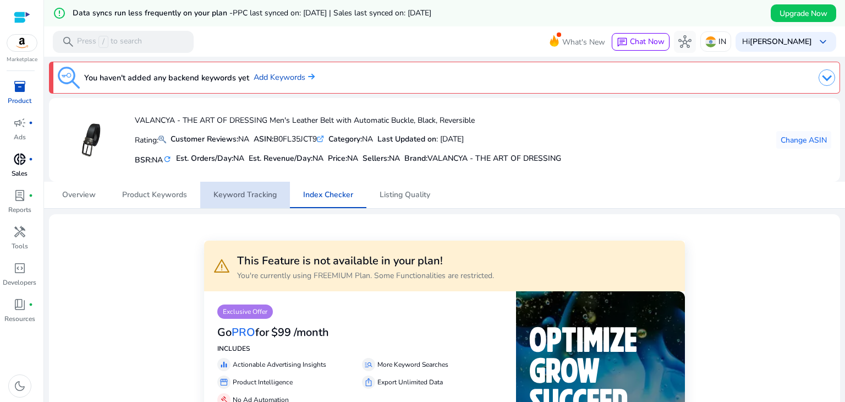
click at [250, 191] on span "Keyword Tracking" at bounding box center [244, 195] width 63 height 8
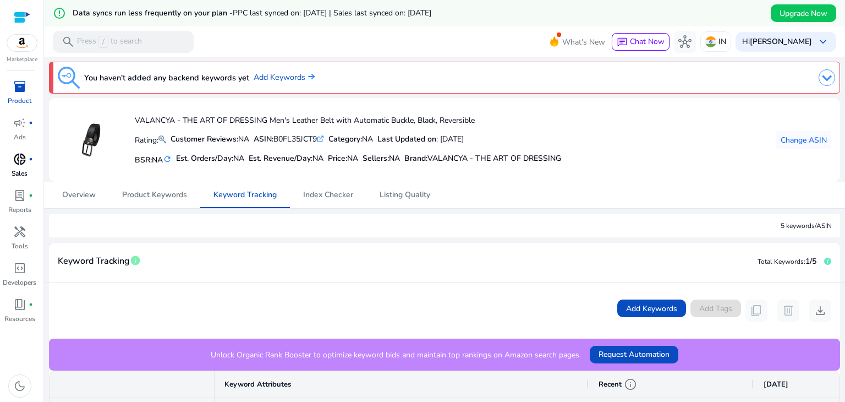
click at [19, 97] on p "Product" at bounding box center [20, 101] width 24 height 10
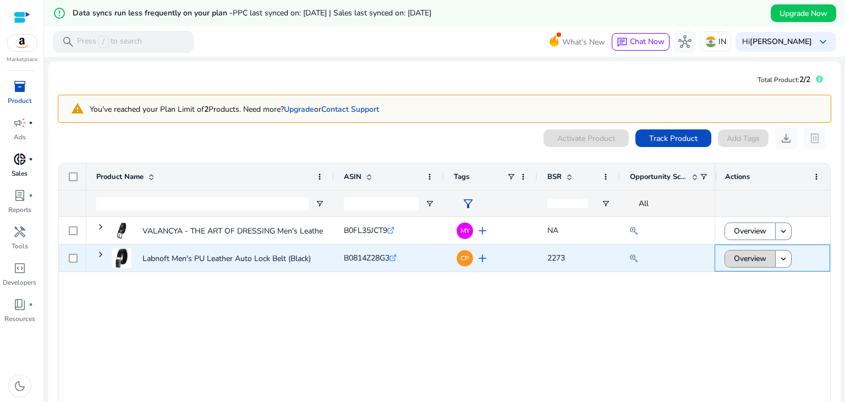
click at [756, 251] on span "Overview" at bounding box center [750, 258] width 32 height 23
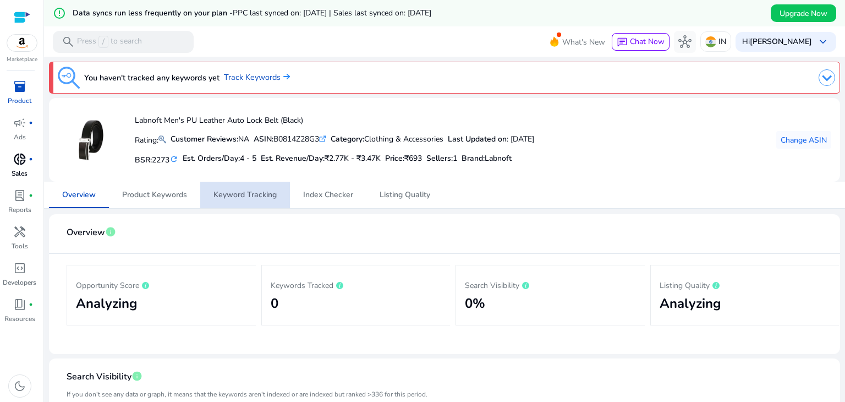
click at [257, 187] on span "Keyword Tracking" at bounding box center [244, 195] width 63 height 26
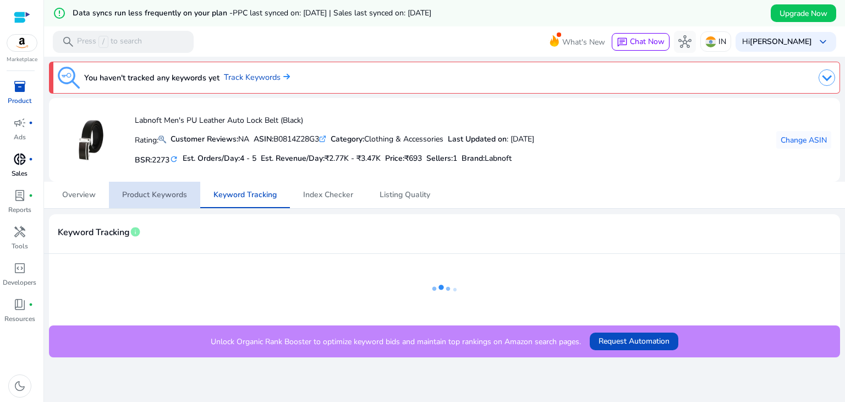
click at [171, 191] on span "Product Keywords" at bounding box center [154, 195] width 65 height 8
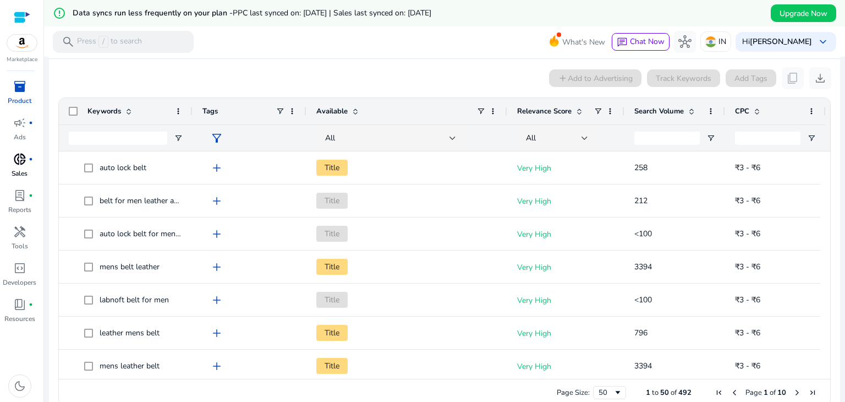
scroll to position [232, 0]
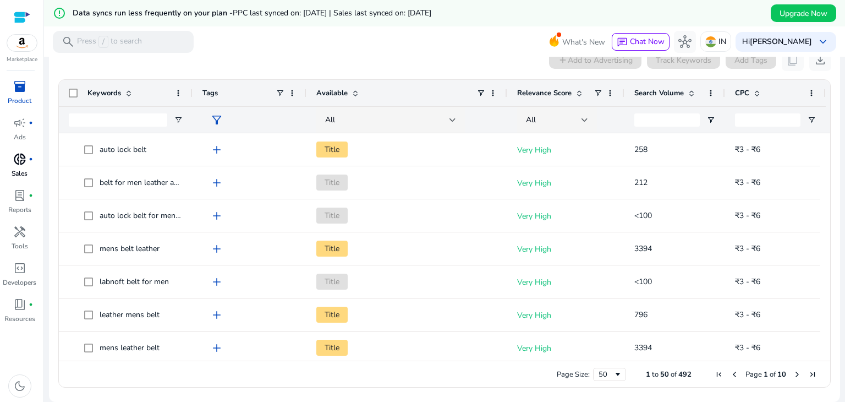
drag, startPoint x: 826, startPoint y: 148, endPoint x: 828, endPoint y: 163, distance: 15.0
click at [828, 163] on ag-grid-angular "1 to 50 of 492. Page 1 of 10 Drag here to set row groups Drag here to set colum…" at bounding box center [445, 233] width 790 height 319
drag, startPoint x: 828, startPoint y: 163, endPoint x: 827, endPoint y: 179, distance: 16.5
click at [827, 179] on ag-grid-angular "1 to 50 of 492. Page 1 of 10 Drag here to set row groups Drag here to set colum…" at bounding box center [445, 233] width 790 height 319
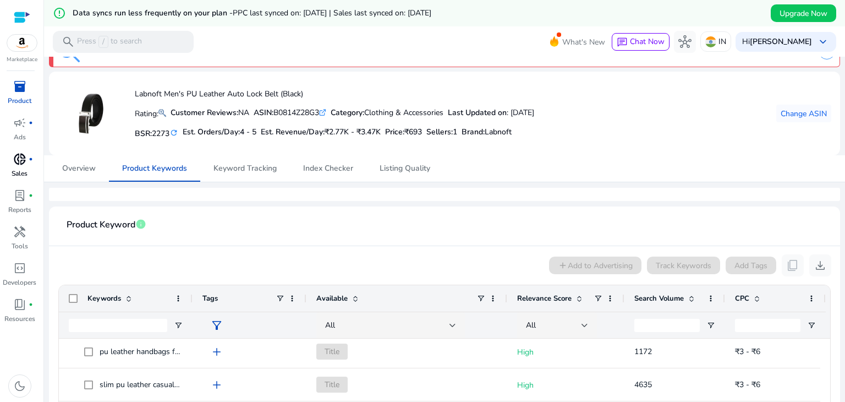
scroll to position [0, 0]
